Goal: Transaction & Acquisition: Purchase product/service

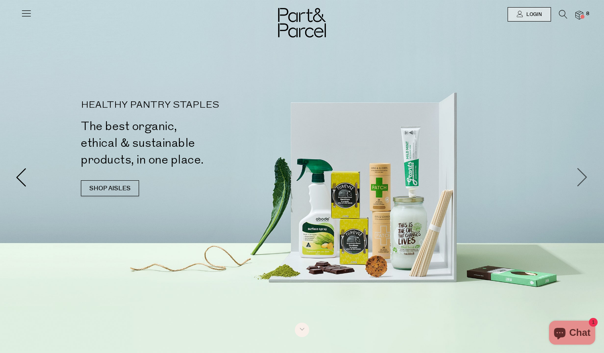
click at [582, 171] on span at bounding box center [582, 176] width 19 height 19
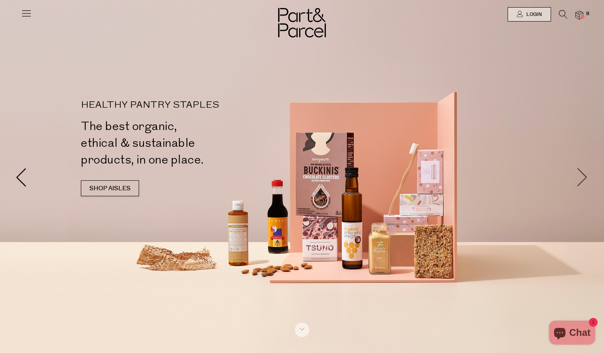
click at [582, 170] on span at bounding box center [582, 176] width 19 height 19
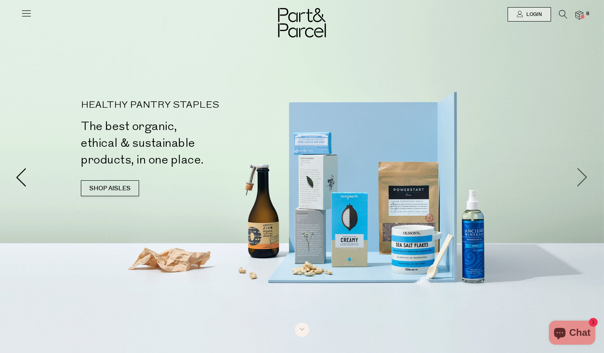
click at [582, 170] on span at bounding box center [582, 176] width 19 height 19
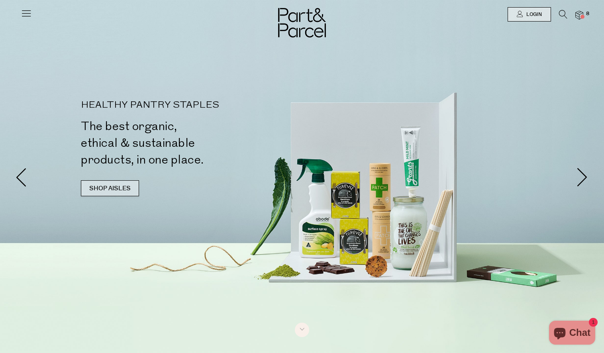
click at [108, 186] on link "SHOP AISLES" at bounding box center [110, 188] width 58 height 16
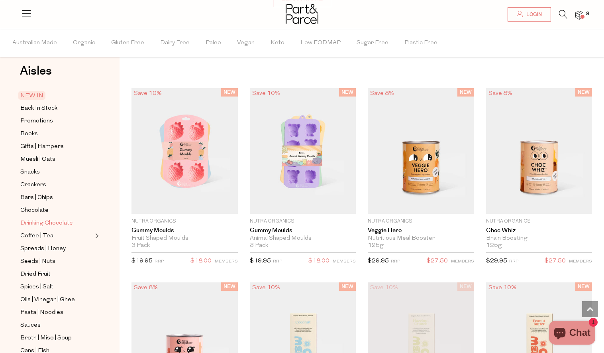
scroll to position [13, 0]
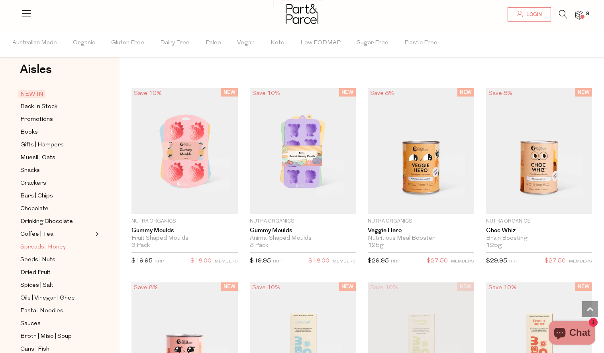
click at [31, 245] on span "Spreads | Honey" at bounding box center [42, 247] width 45 height 10
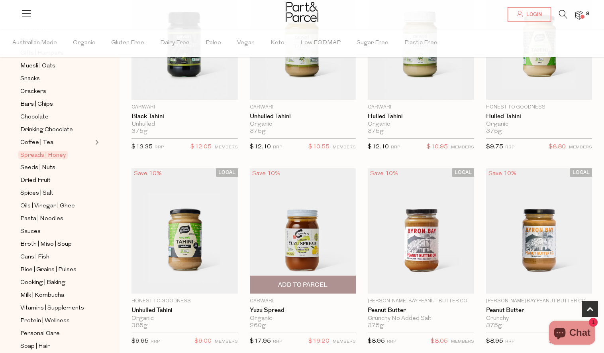
scroll to position [385, 0]
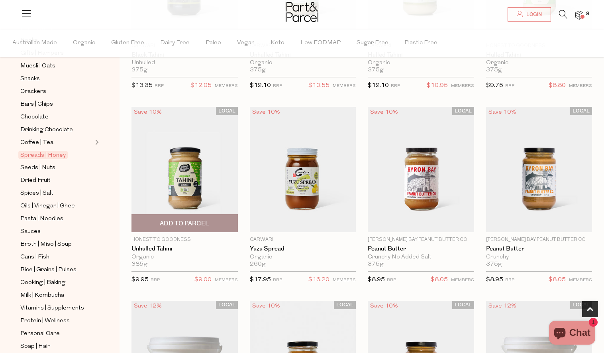
click at [181, 175] on img at bounding box center [184, 170] width 106 height 126
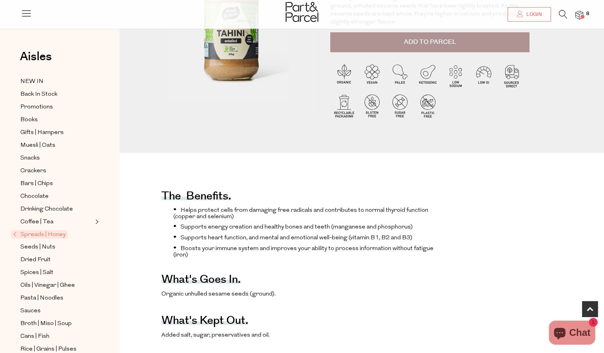
scroll to position [259, 0]
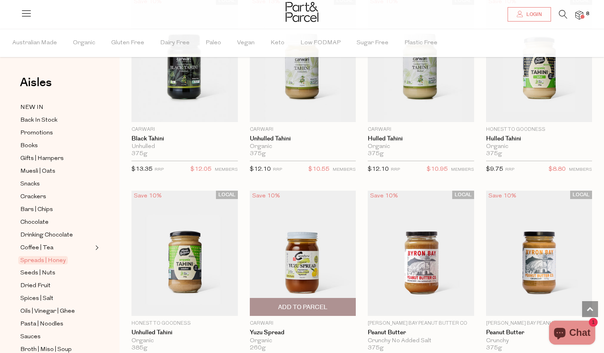
scroll to position [287, 0]
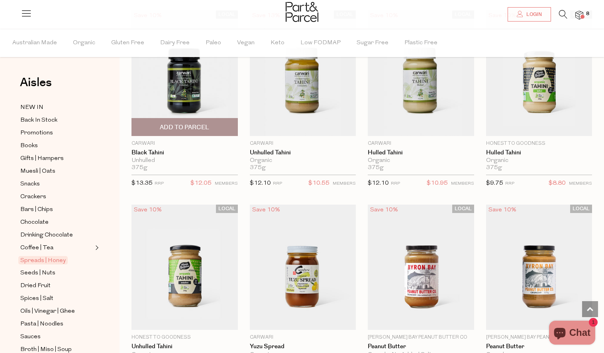
click at [171, 84] on img at bounding box center [184, 73] width 106 height 126
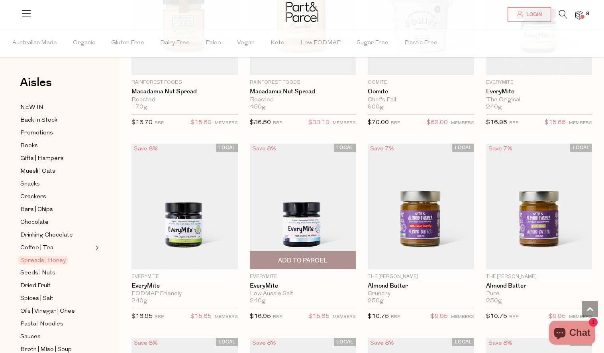
scroll to position [1375, 0]
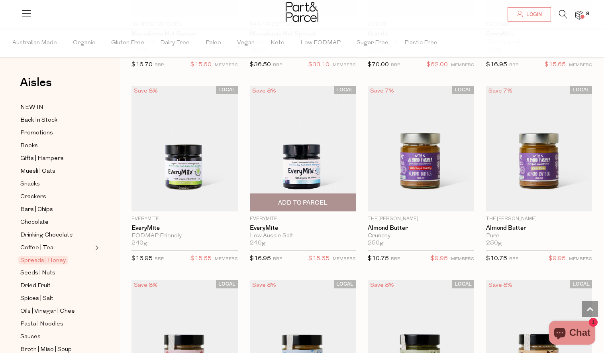
click at [311, 155] on img at bounding box center [303, 149] width 106 height 126
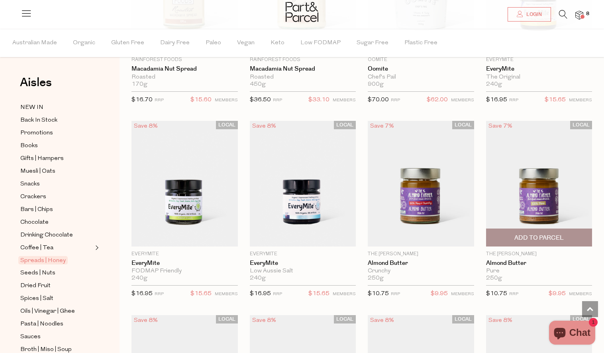
scroll to position [1349, 0]
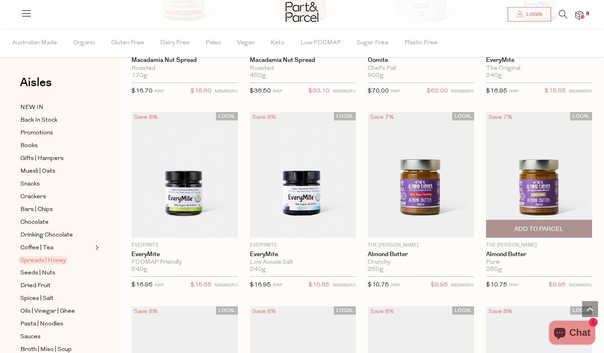
click at [541, 180] on img at bounding box center [539, 175] width 106 height 126
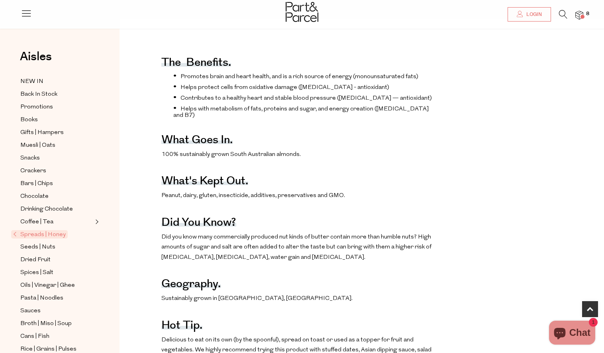
scroll to position [326, 0]
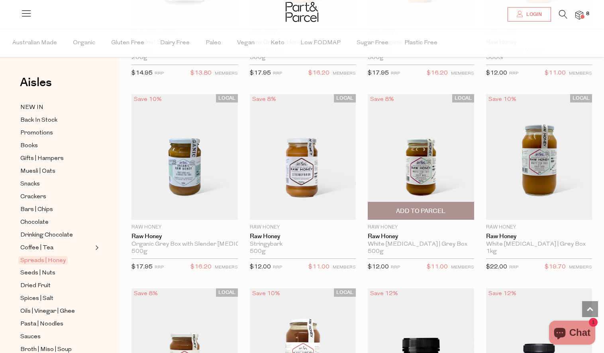
scroll to position [1928, 0]
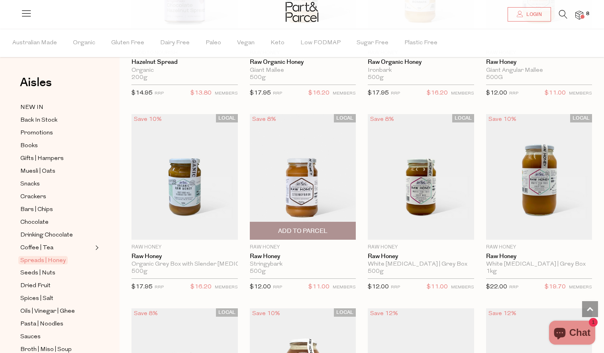
click at [298, 176] on img at bounding box center [303, 177] width 106 height 126
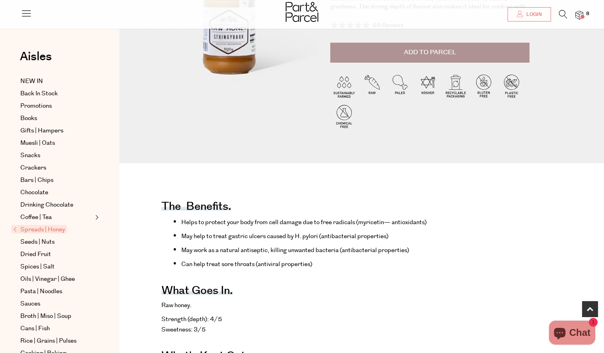
scroll to position [386, 0]
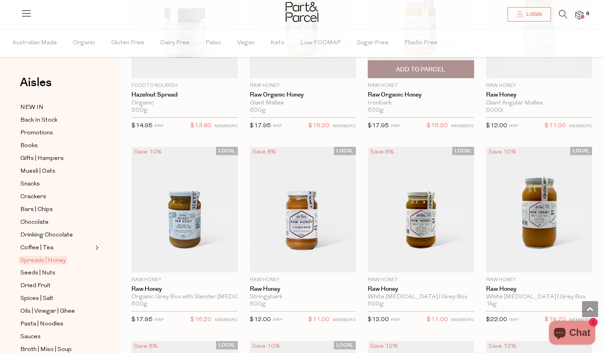
scroll to position [1910, 0]
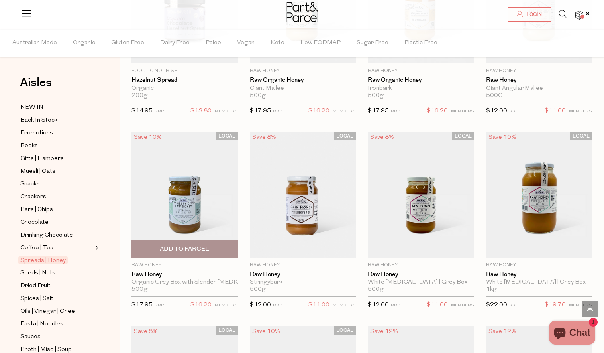
click at [179, 196] on img at bounding box center [184, 195] width 106 height 126
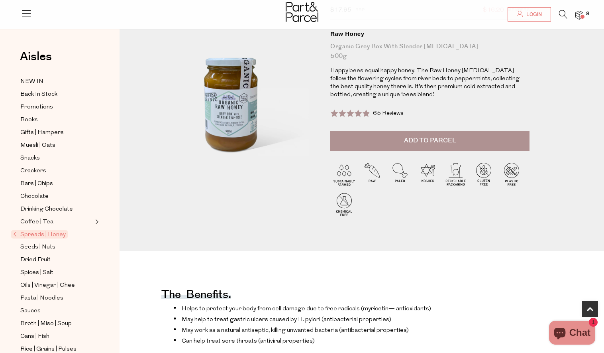
scroll to position [217, 0]
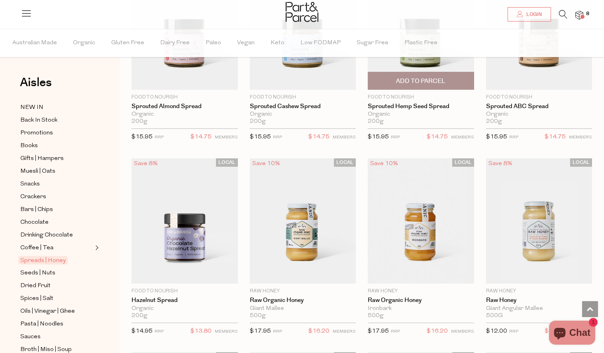
scroll to position [1721, 0]
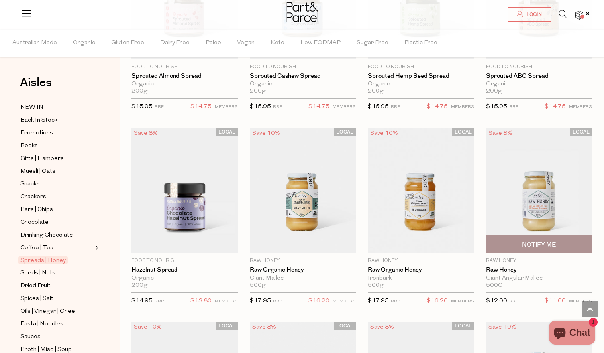
click at [534, 192] on img at bounding box center [539, 191] width 106 height 126
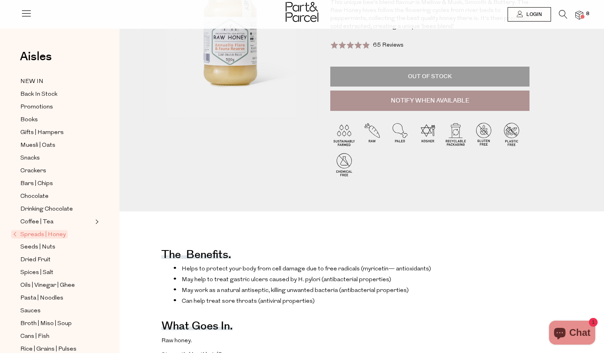
scroll to position [224, 0]
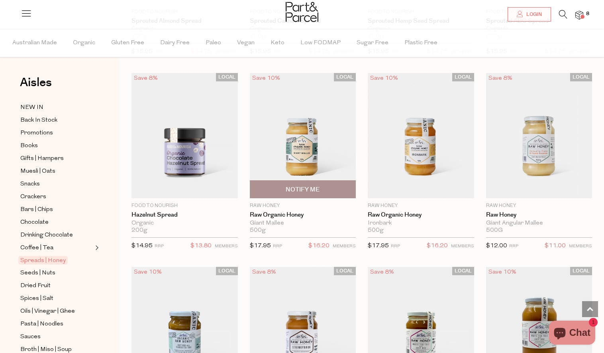
scroll to position [1740, 0]
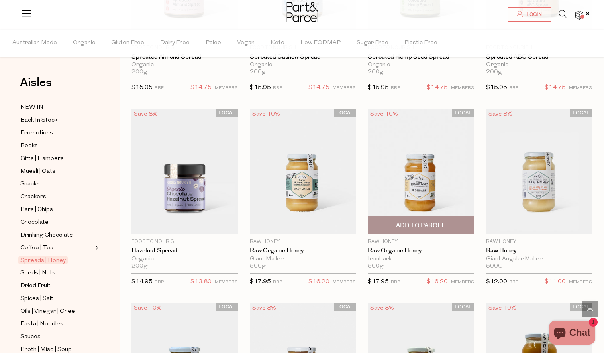
click at [418, 179] on img at bounding box center [421, 172] width 106 height 126
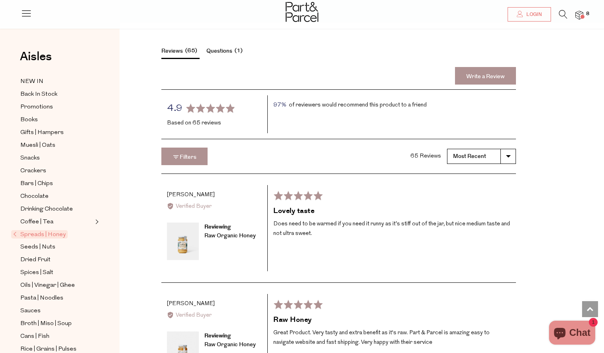
scroll to position [1090, 0]
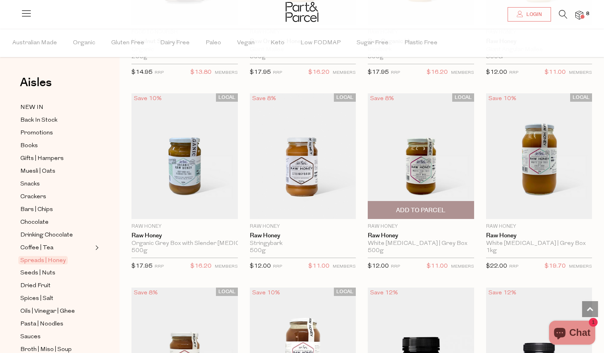
scroll to position [1998, 0]
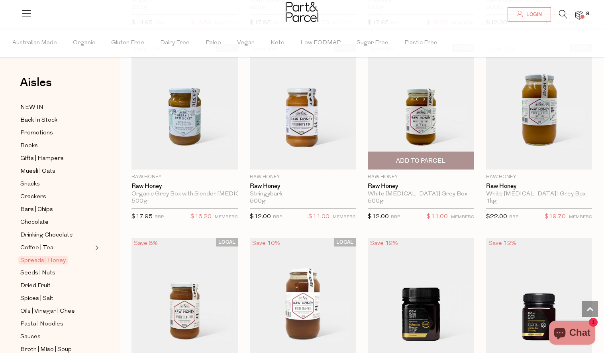
click at [430, 128] on img at bounding box center [421, 107] width 106 height 126
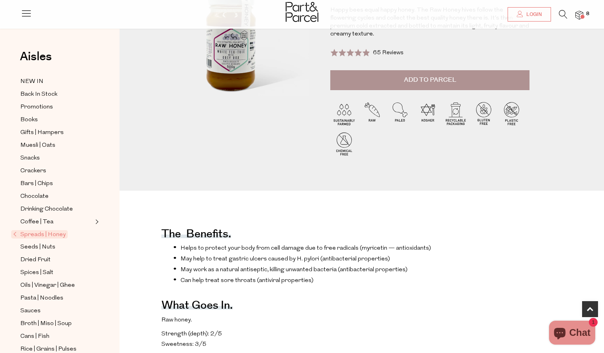
scroll to position [141, 0]
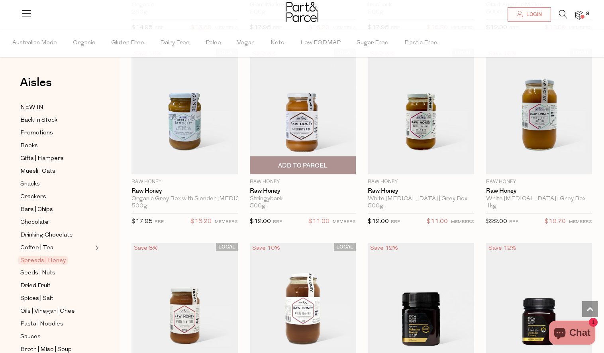
scroll to position [2147, 0]
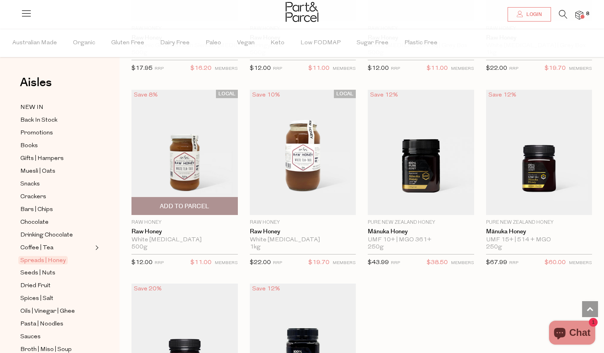
click at [177, 164] on img at bounding box center [184, 153] width 106 height 126
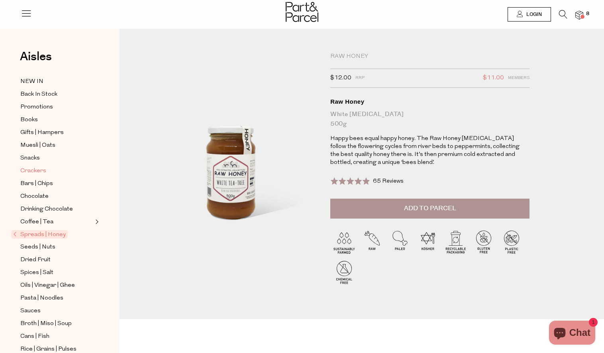
click at [29, 169] on span "Crackers" at bounding box center [33, 171] width 26 height 10
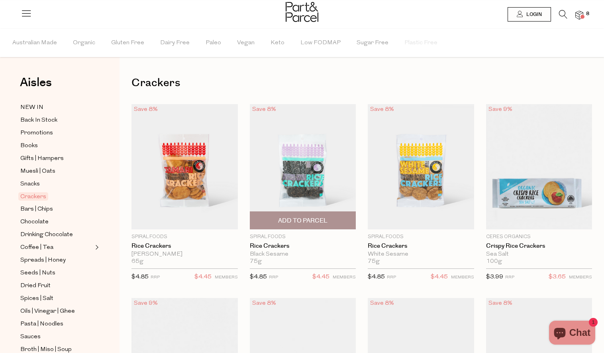
click at [286, 157] on img at bounding box center [303, 167] width 106 height 126
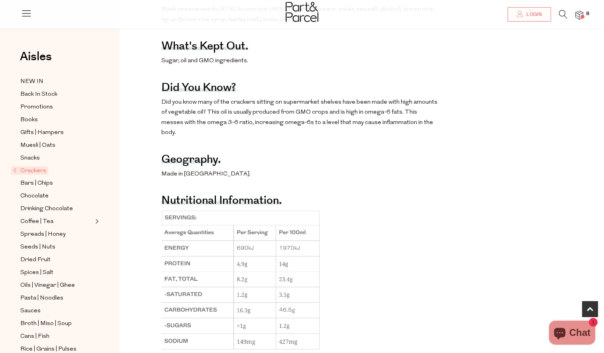
scroll to position [443, 0]
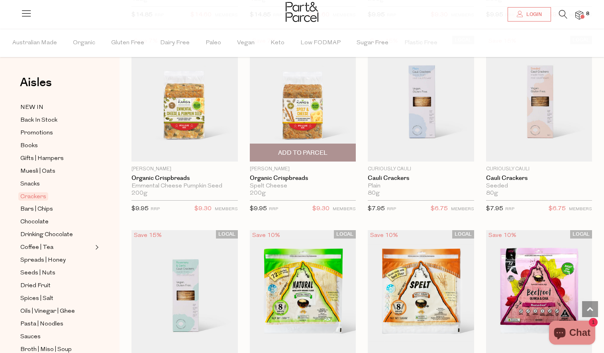
scroll to position [1399, 0]
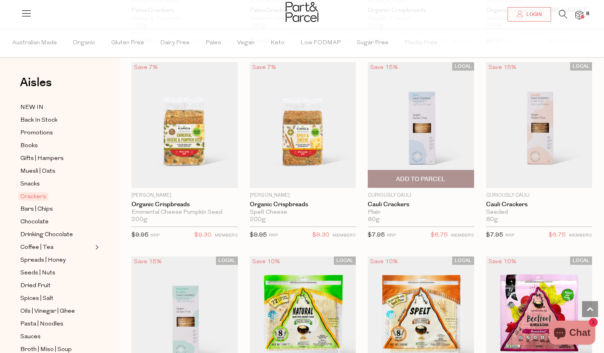
click at [414, 122] on img at bounding box center [421, 125] width 106 height 126
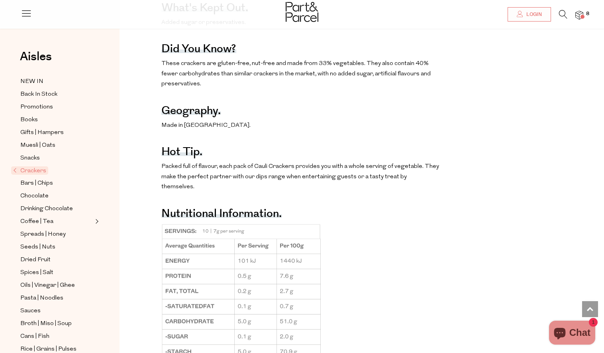
scroll to position [514, 0]
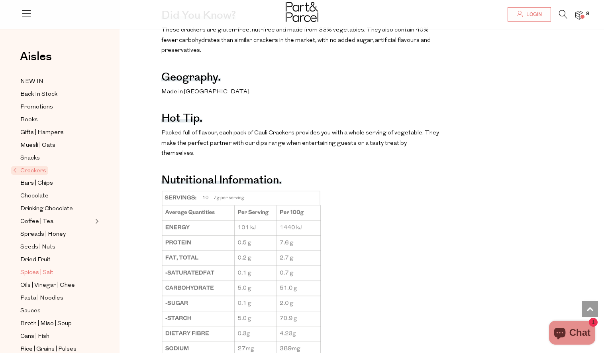
click at [31, 272] on span "Spices | Salt" at bounding box center [36, 273] width 33 height 10
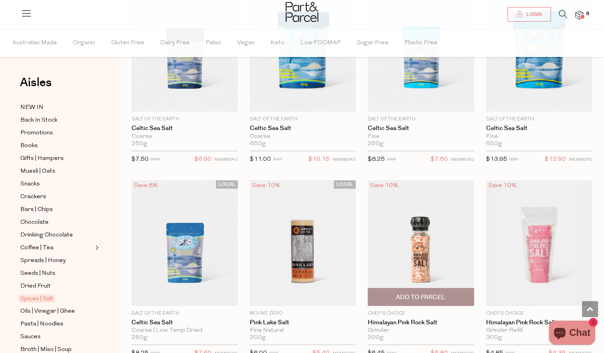
scroll to position [262, 0]
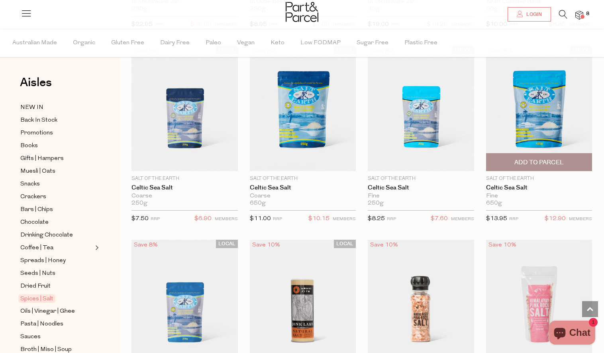
click at [542, 111] on img at bounding box center [539, 109] width 106 height 126
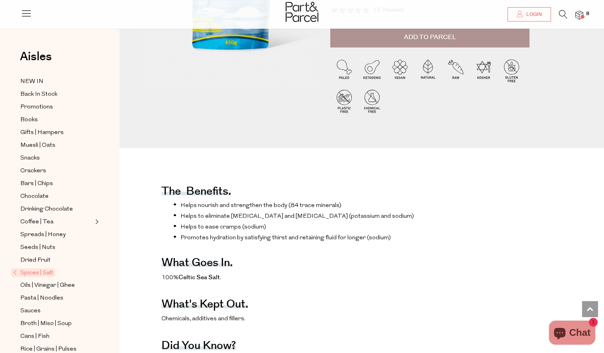
scroll to position [2, 0]
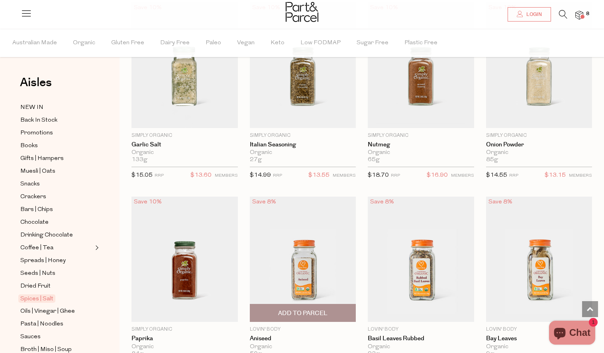
scroll to position [1342, 0]
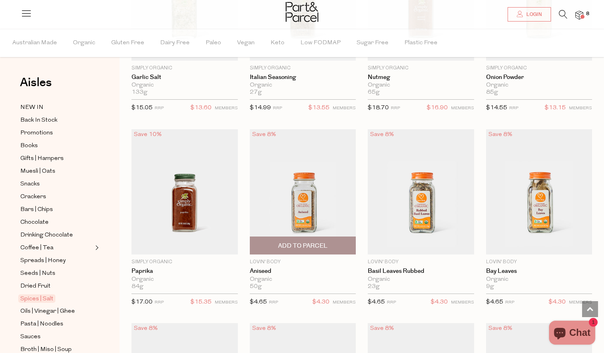
click at [297, 199] on img at bounding box center [303, 192] width 106 height 126
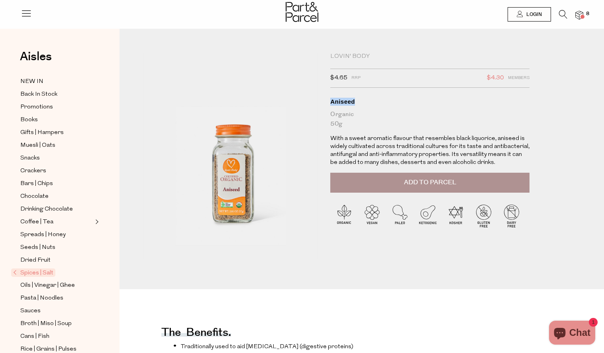
drag, startPoint x: 356, startPoint y: 100, endPoint x: 330, endPoint y: 100, distance: 26.7
click at [330, 100] on div "Lovin' Body $4.65 RRP $4.30 Members Available: In Stock Aniseed Organic 50g Wit…" at bounding box center [436, 161] width 224 height 216
copy div "Aniseed"
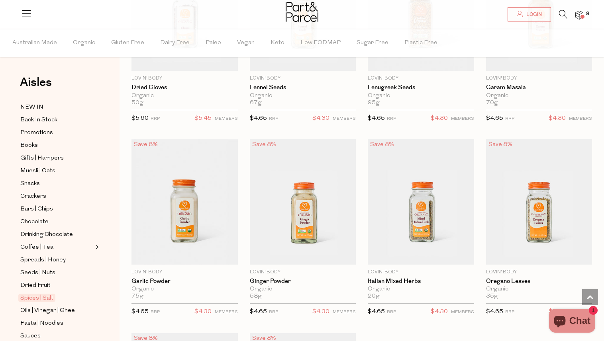
scroll to position [2408, 0]
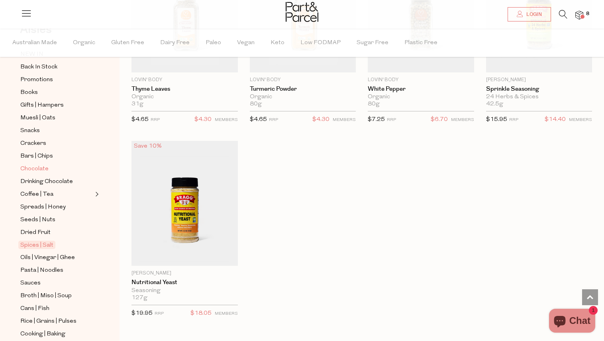
scroll to position [173, 0]
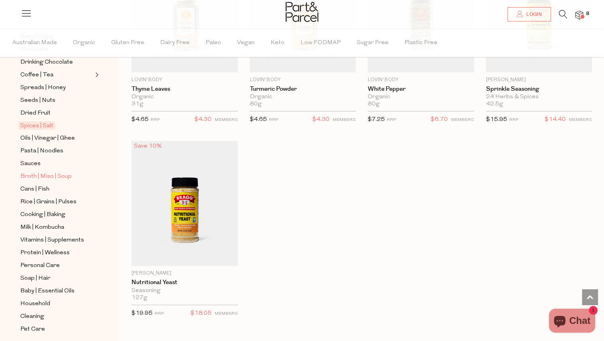
click at [28, 176] on span "Broth | Miso | Soup" at bounding box center [45, 177] width 51 height 10
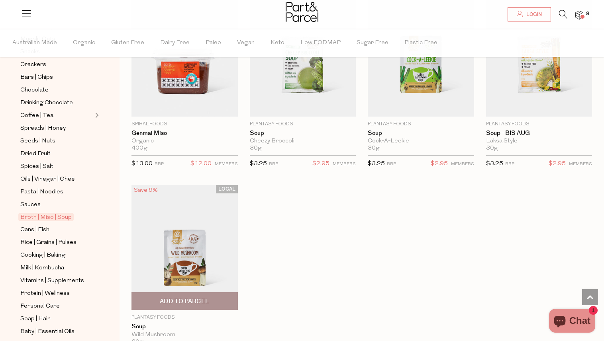
scroll to position [1532, 0]
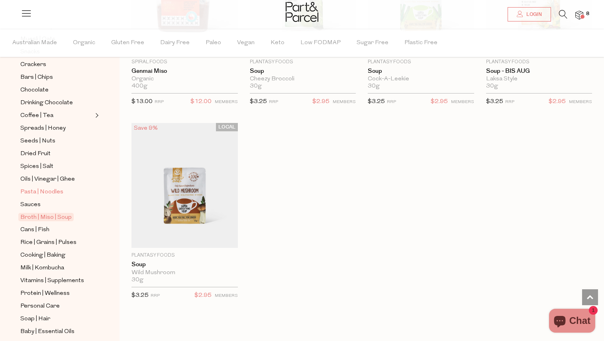
click at [30, 190] on span "Pasta | Noodles" at bounding box center [41, 193] width 43 height 10
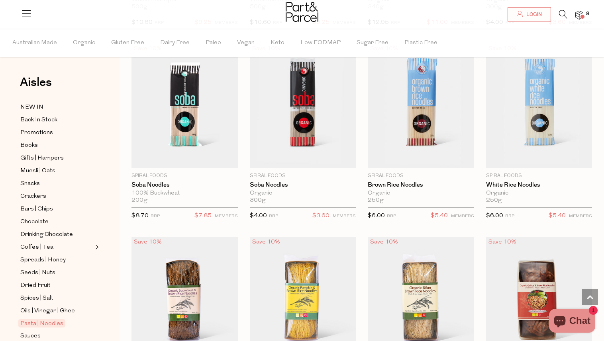
scroll to position [2107, 0]
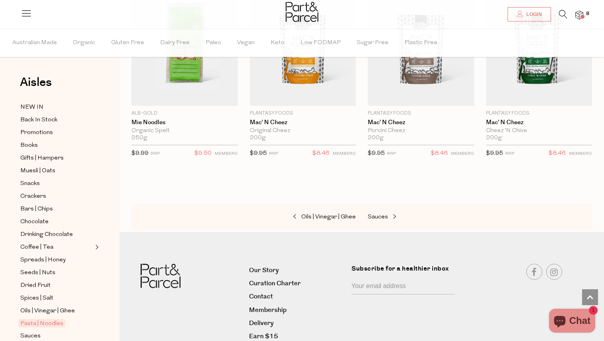
scroll to position [2677, 0]
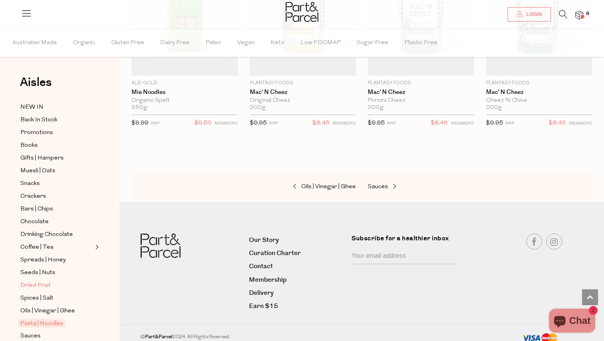
click at [39, 282] on span "Dried Fruit" at bounding box center [35, 286] width 30 height 10
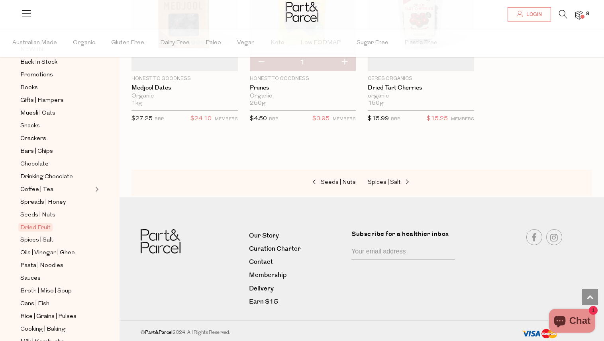
scroll to position [181, 0]
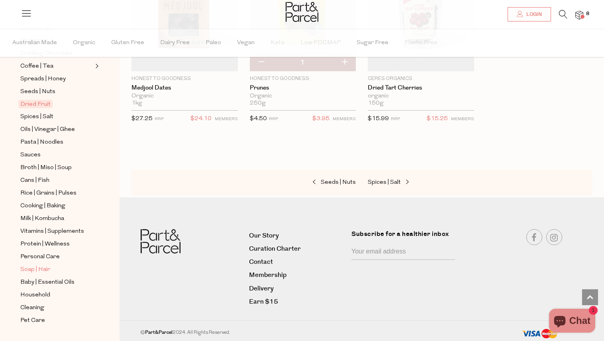
click at [39, 267] on span "Soap | Hair" at bounding box center [35, 270] width 30 height 10
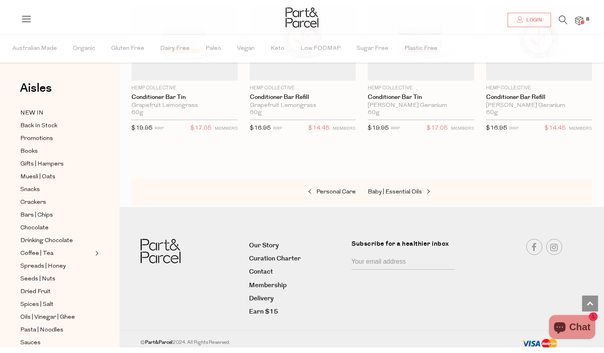
scroll to position [2275, 0]
